Goal: Task Accomplishment & Management: Manage account settings

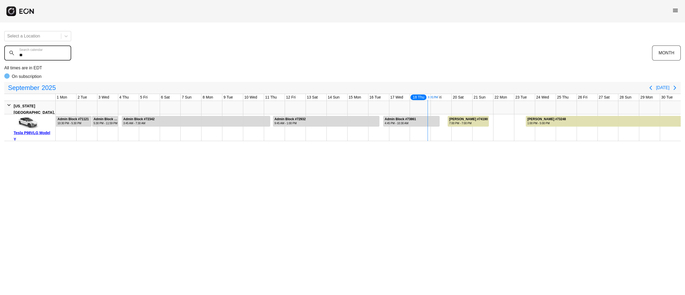
type calendar "***"
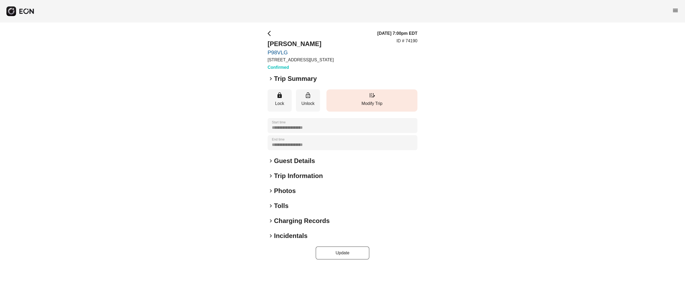
click at [374, 102] on p "Modify Trip" at bounding box center [372, 103] width 86 height 6
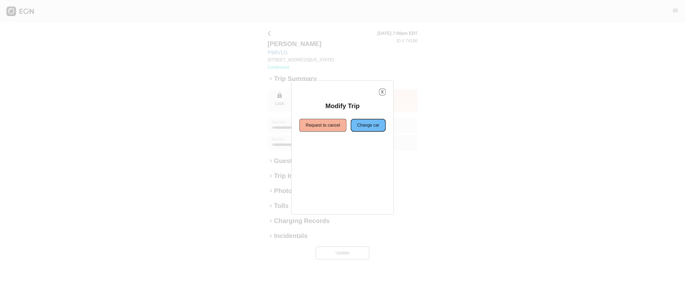
click at [363, 126] on button "Change car" at bounding box center [368, 125] width 35 height 13
click at [319, 146] on button "Same location" at bounding box center [318, 144] width 40 height 13
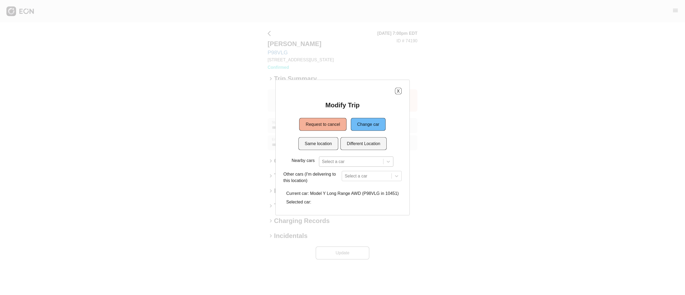
click at [334, 161] on div "Select a car" at bounding box center [356, 161] width 74 height 10
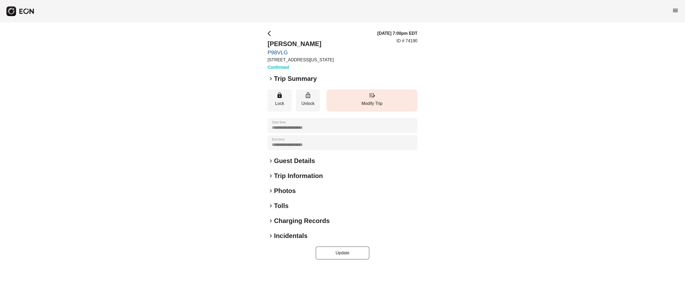
click at [365, 94] on button "edit_road Modify Trip" at bounding box center [371, 100] width 91 height 22
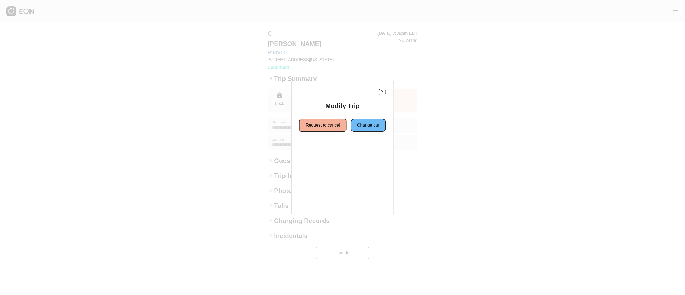
click at [363, 122] on button "Change car" at bounding box center [368, 125] width 35 height 13
click at [340, 147] on button "Different Location" at bounding box center [363, 144] width 46 height 13
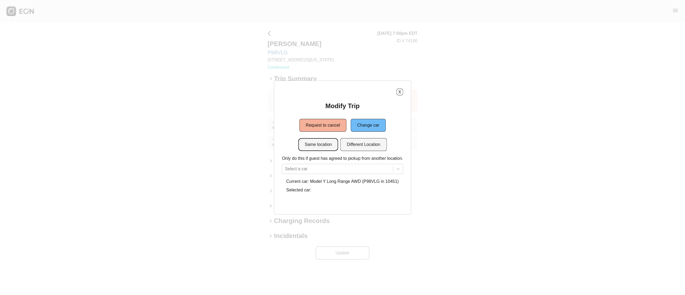
click at [317, 144] on button "Same location" at bounding box center [318, 144] width 40 height 13
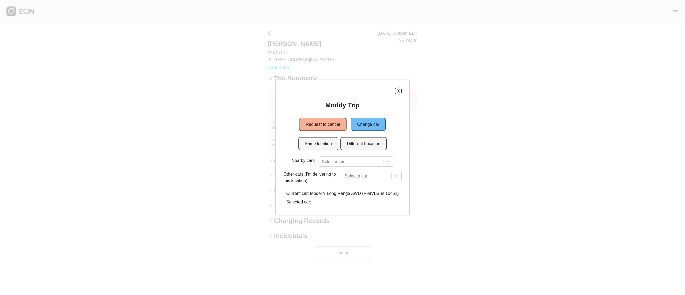
click at [334, 163] on div "Select a car" at bounding box center [356, 161] width 74 height 10
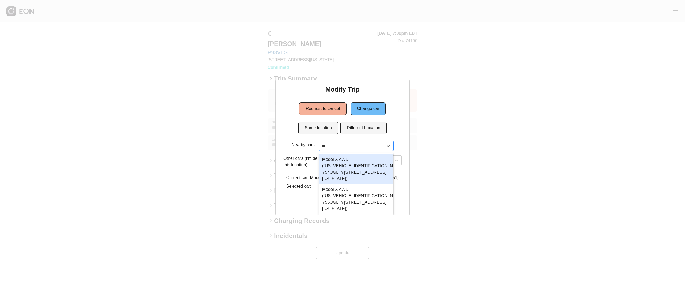
scroll to position [16, 0]
type input "***"
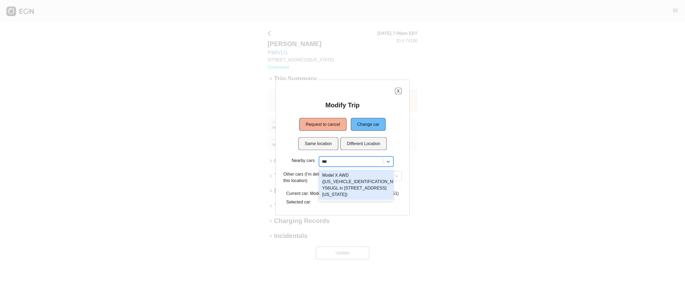
scroll to position [0, 0]
click at [359, 183] on div "Model X AWD ([US_VEHICLE_IDENTIFICATION_NUMBER] Y56UGL in [STREET_ADDRESS][US_S…" at bounding box center [356, 185] width 74 height 30
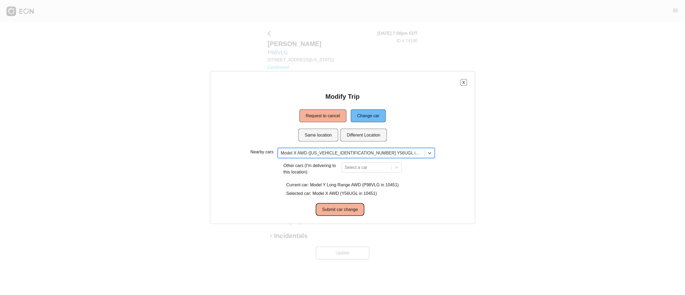
click at [347, 211] on button "Submit car change" at bounding box center [340, 209] width 48 height 13
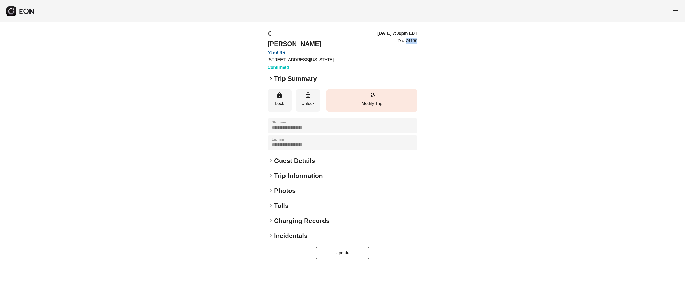
drag, startPoint x: 417, startPoint y: 41, endPoint x: 405, endPoint y: 41, distance: 12.6
click at [405, 41] on div "**********" at bounding box center [342, 144] width 685 height 244
copy p "74190"
click at [284, 42] on h2 "Justin Gonzalez" at bounding box center [300, 44] width 66 height 9
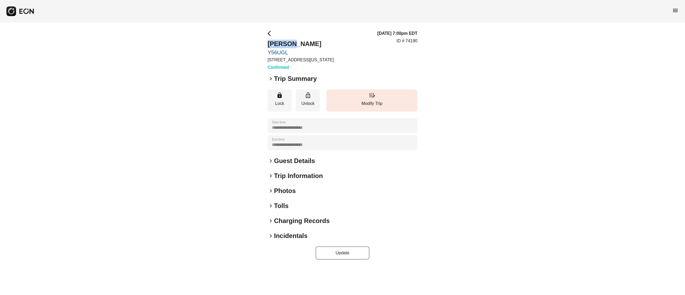
click at [285, 42] on h2 "Justin Gonzalez" at bounding box center [300, 44] width 66 height 9
click at [225, 21] on div "menu" at bounding box center [342, 11] width 685 height 22
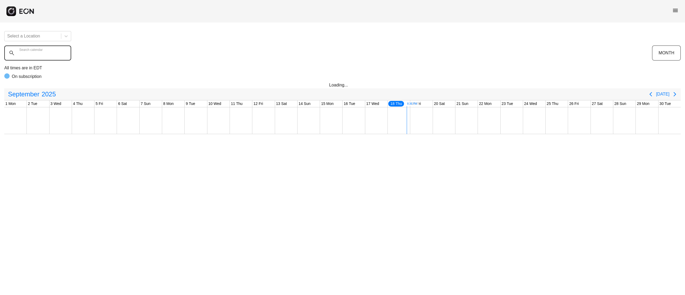
click at [25, 57] on calendar "Search calendar" at bounding box center [37, 52] width 67 height 15
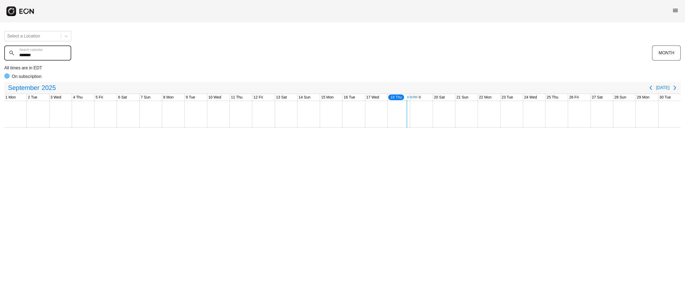
type calendar "******"
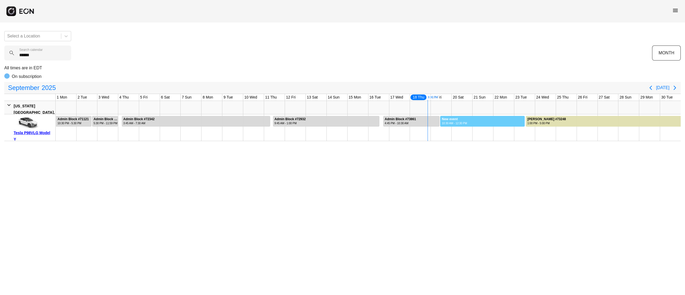
drag, startPoint x: 441, startPoint y: 119, endPoint x: 525, endPoint y: 132, distance: 84.3
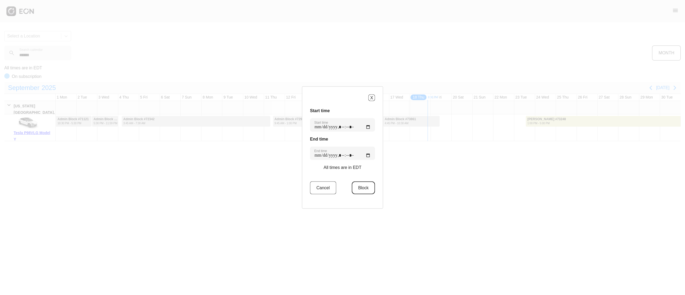
click at [356, 187] on button "Block" at bounding box center [362, 187] width 23 height 13
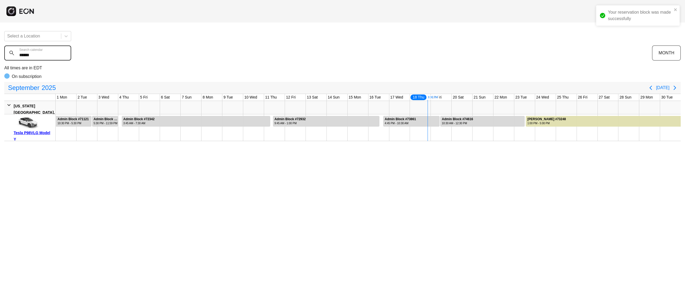
drag, startPoint x: 38, startPoint y: 53, endPoint x: 7, endPoint y: 53, distance: 31.0
click at [7, 53] on calendar "******" at bounding box center [37, 52] width 67 height 15
